Goal: Task Accomplishment & Management: Manage account settings

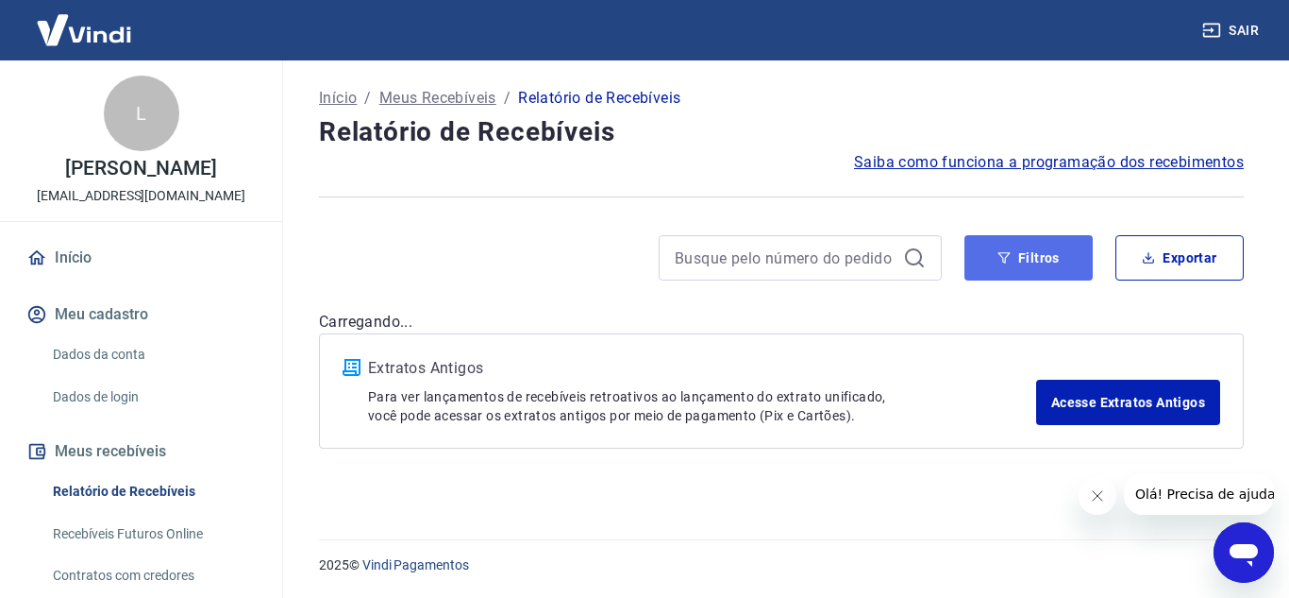
click at [1041, 273] on button "Filtros" at bounding box center [1029, 257] width 128 height 45
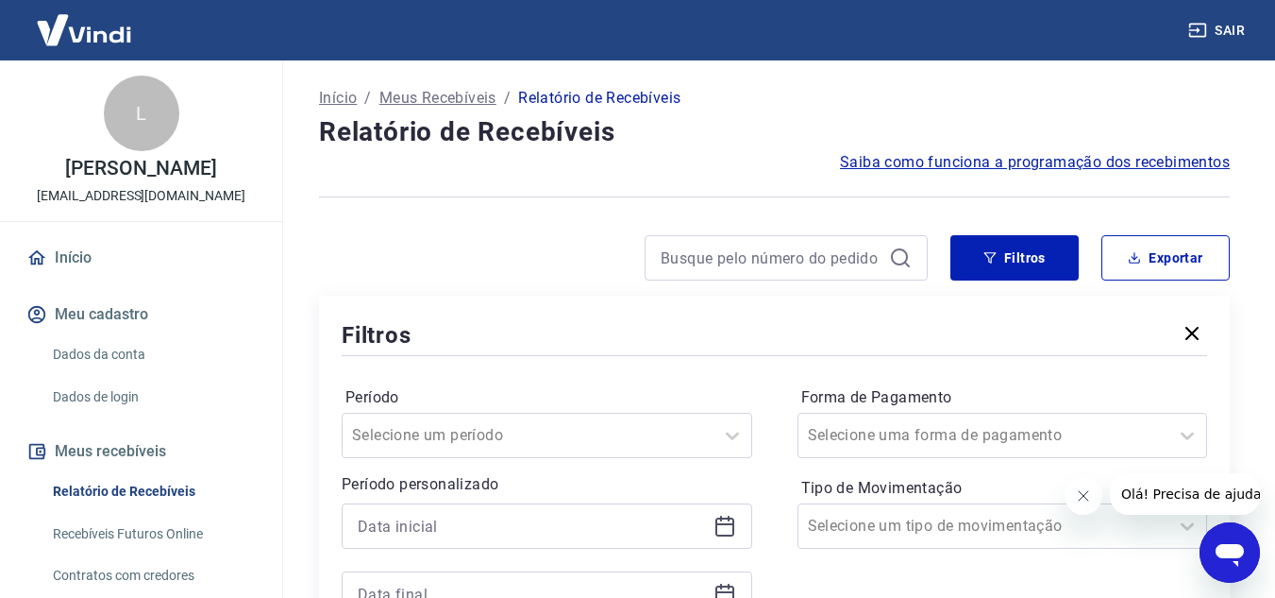
click at [718, 538] on div at bounding box center [547, 525] width 411 height 45
drag, startPoint x: 716, startPoint y: 527, endPoint x: 693, endPoint y: 512, distance: 27.2
click at [716, 526] on icon at bounding box center [725, 526] width 19 height 19
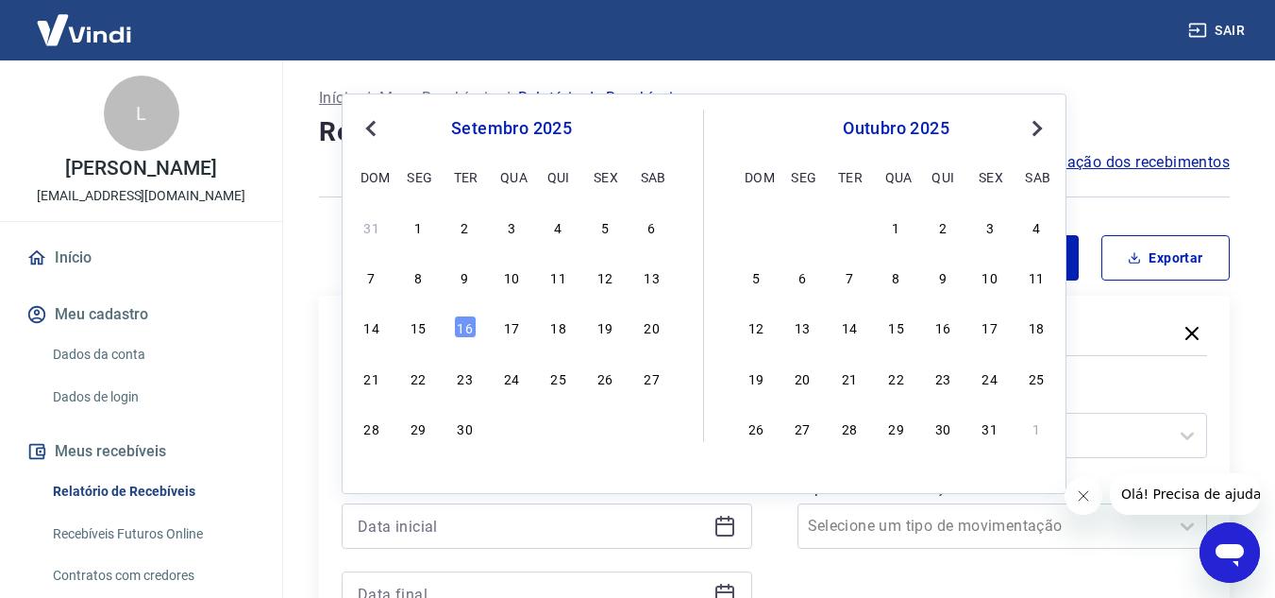
click at [545, 275] on div "7 8 9 10 11 12 13" at bounding box center [512, 276] width 308 height 27
click at [552, 275] on div "11" at bounding box center [559, 276] width 23 height 23
type input "[DATE]"
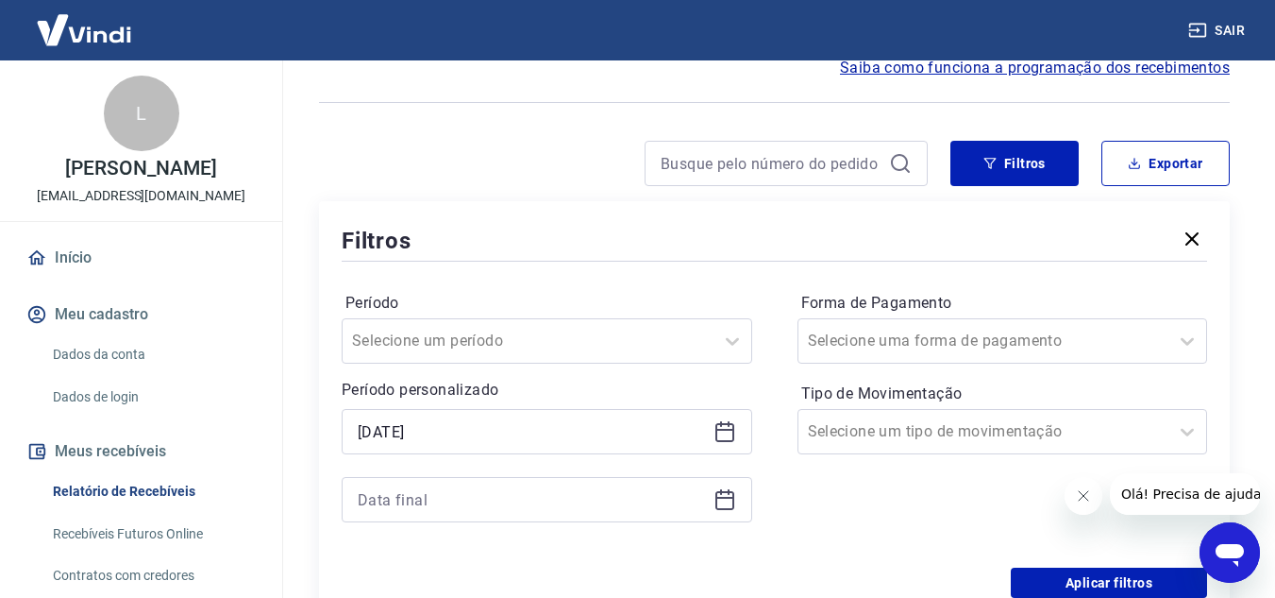
scroll to position [189, 0]
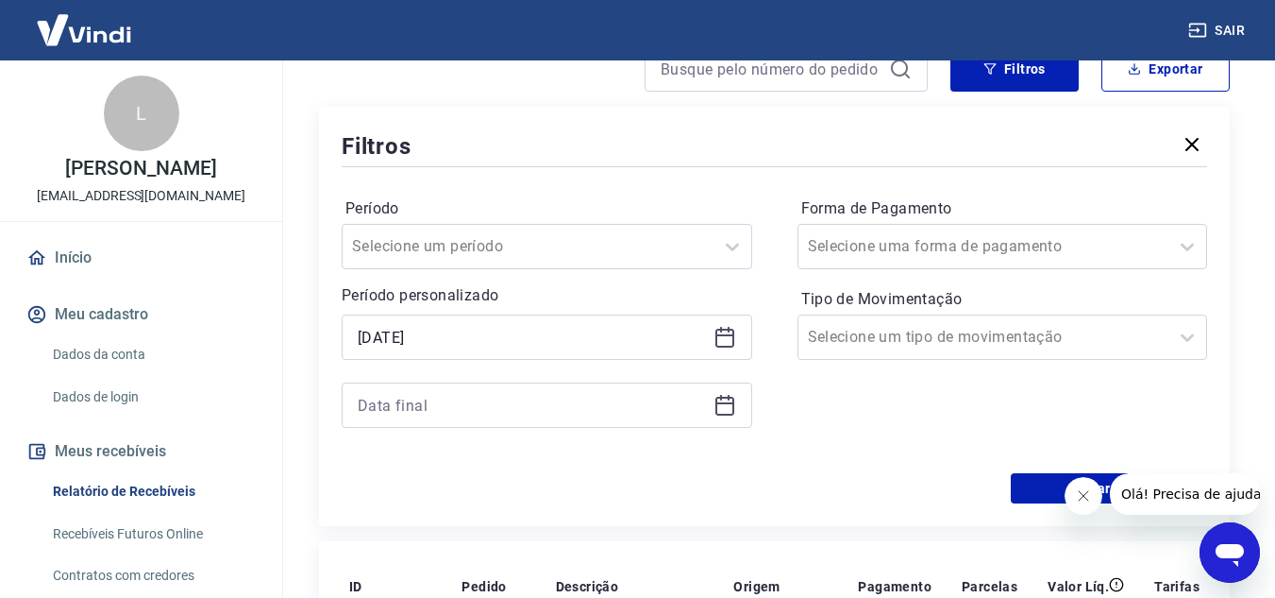
click at [722, 397] on icon at bounding box center [725, 405] width 19 height 19
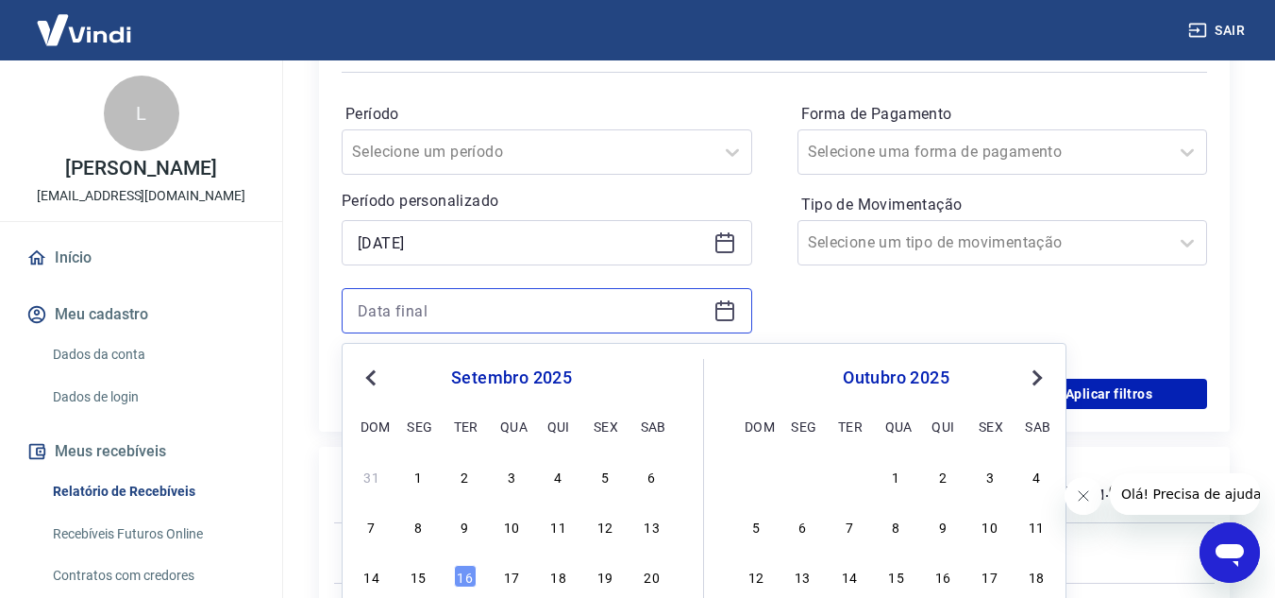
scroll to position [378, 0]
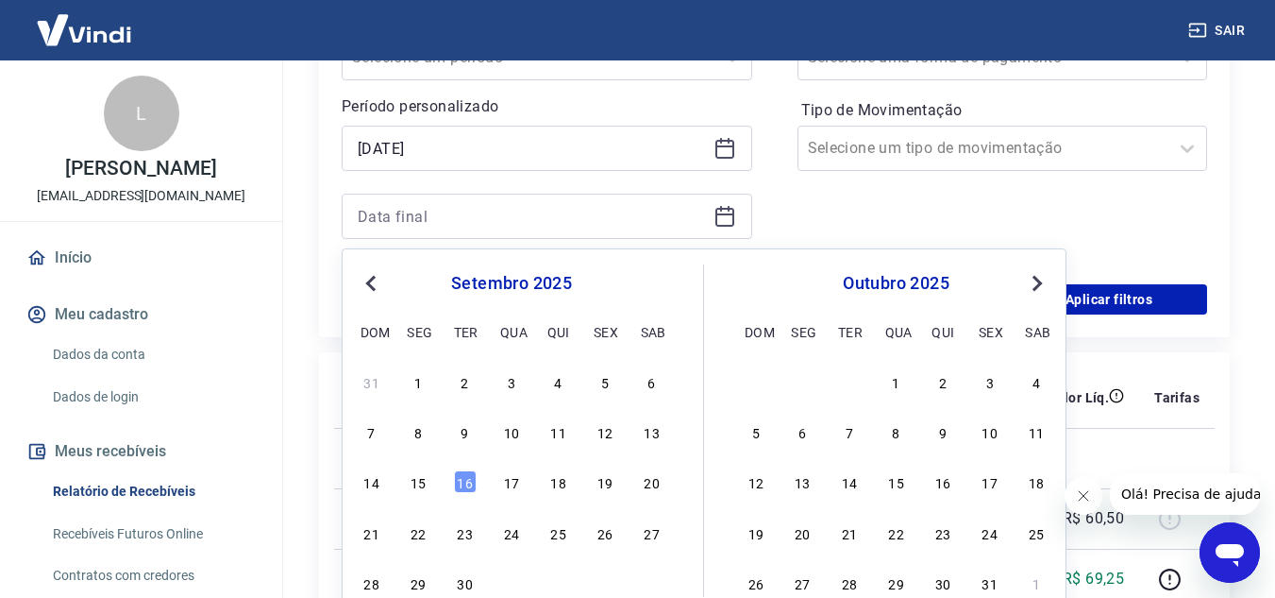
click at [430, 481] on div "14 15 16 17 18 19 20" at bounding box center [512, 481] width 308 height 27
click at [422, 481] on div "15" at bounding box center [418, 481] width 23 height 23
type input "[DATE]"
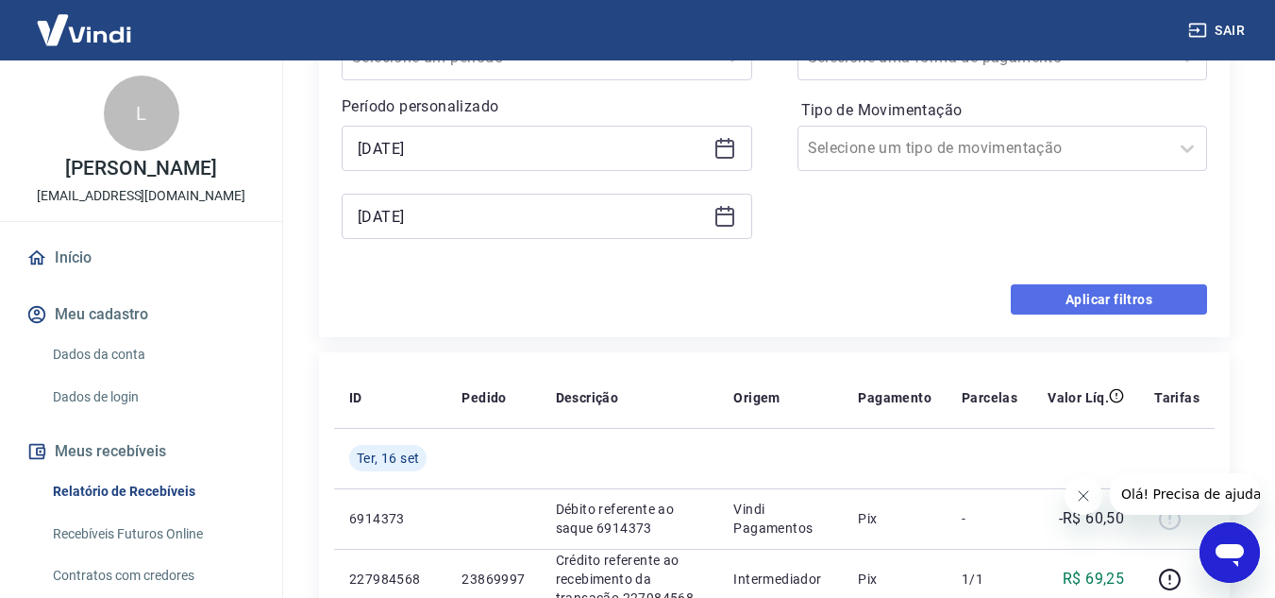
click at [1131, 296] on button "Aplicar filtros" at bounding box center [1109, 299] width 196 height 30
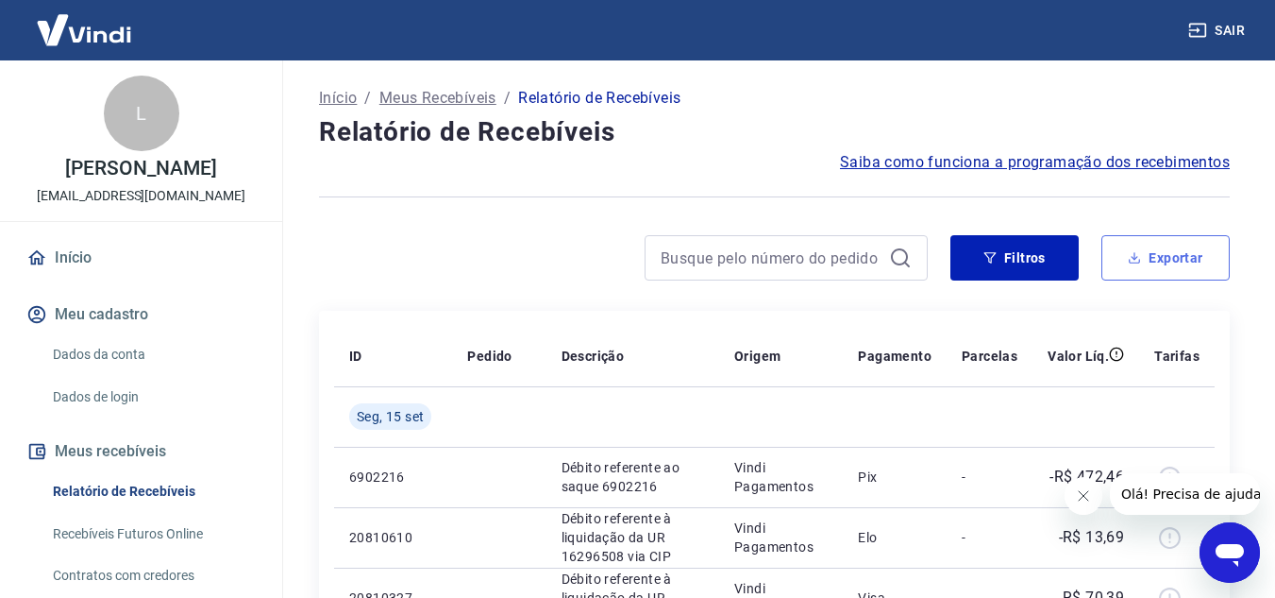
click at [1168, 261] on button "Exportar" at bounding box center [1166, 257] width 128 height 45
type input "[DATE]"
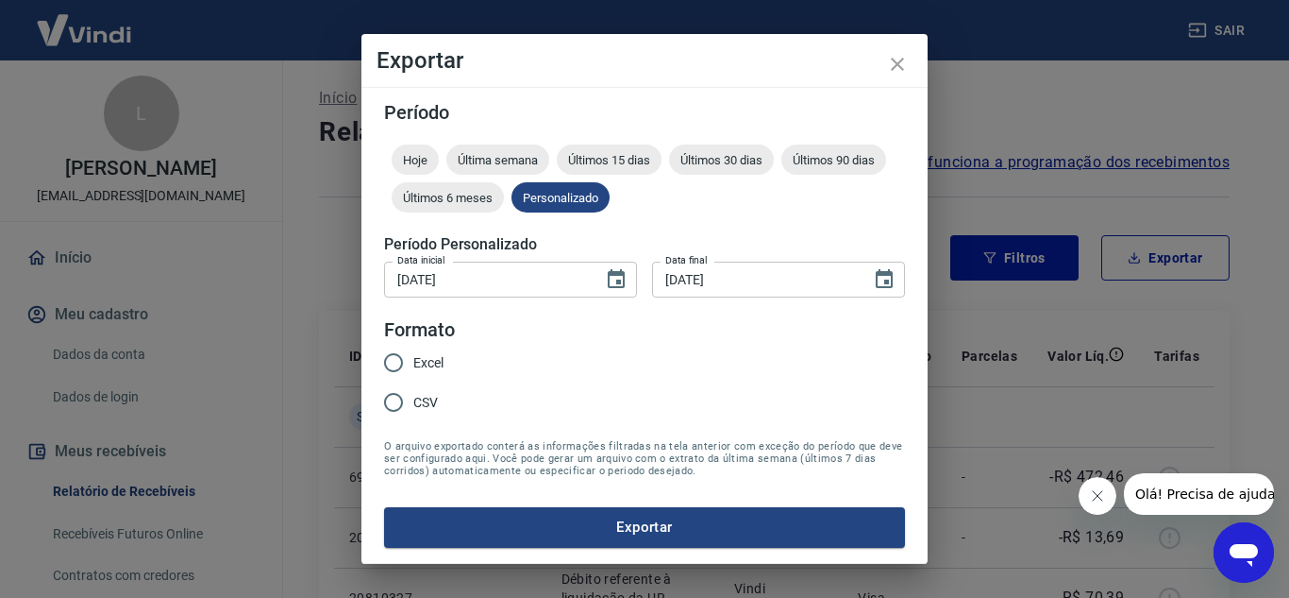
click at [435, 370] on span "Excel" at bounding box center [428, 363] width 30 height 20
click at [413, 370] on input "Excel" at bounding box center [394, 363] width 40 height 40
radio input "true"
click at [683, 514] on button "Exportar" at bounding box center [644, 527] width 521 height 40
